Goal: Task Accomplishment & Management: Use online tool/utility

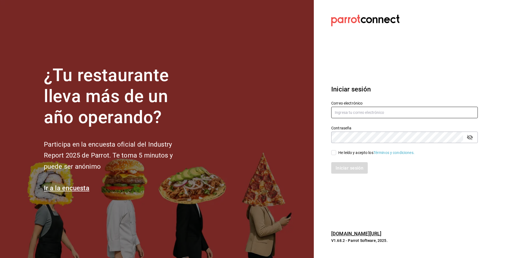
type input "[EMAIL_ADDRESS][DOMAIN_NAME]"
click at [335, 152] on input "He leído y acepto los Términos y condiciones." at bounding box center [333, 152] width 5 height 5
checkbox input "true"
click at [339, 164] on button "Iniciar sesión" at bounding box center [349, 167] width 37 height 11
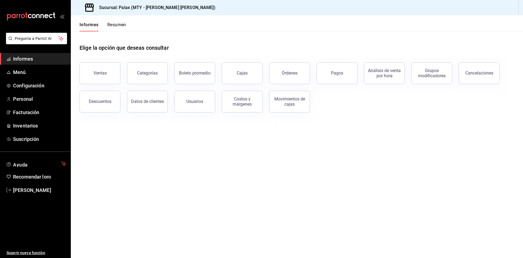
click at [97, 80] on button "Ventas" at bounding box center [100, 73] width 41 height 22
